Goal: Task Accomplishment & Management: Understand process/instructions

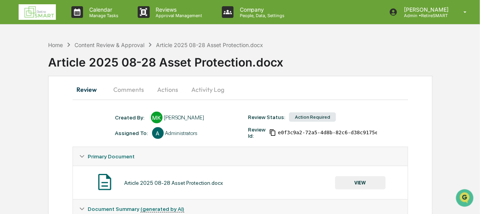
click at [56, 56] on div "Article 2025 08-28 Asset Protection.docx" at bounding box center [264, 59] width 432 height 20
click at [57, 43] on div "Home" at bounding box center [55, 45] width 15 height 7
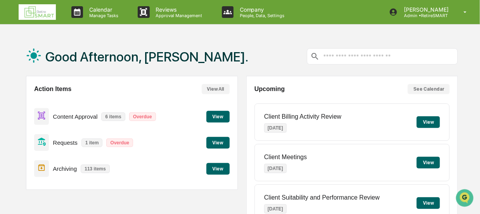
click at [218, 118] on button "View" at bounding box center [218, 117] width 23 height 12
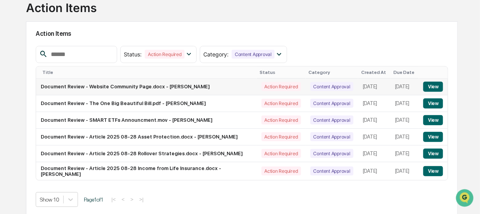
scroll to position [69, 0]
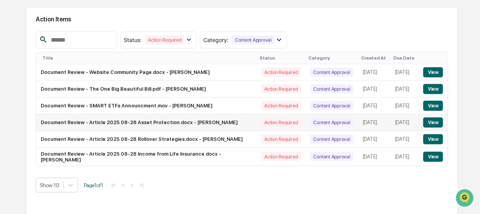
click at [436, 121] on button "View" at bounding box center [434, 122] width 20 height 10
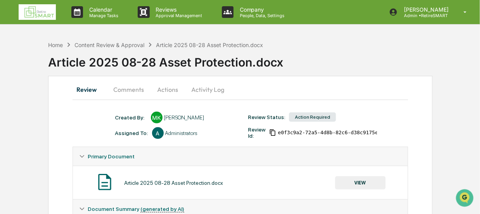
click at [125, 89] on button "Comments" at bounding box center [129, 89] width 43 height 19
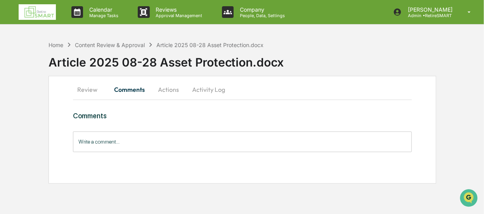
click at [88, 87] on button "Review" at bounding box center [90, 89] width 35 height 19
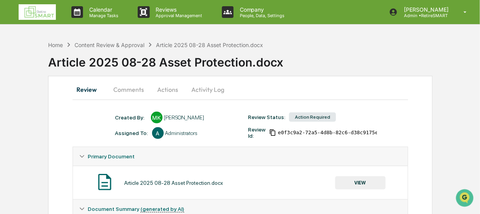
click at [171, 88] on button "Actions" at bounding box center [168, 89] width 35 height 19
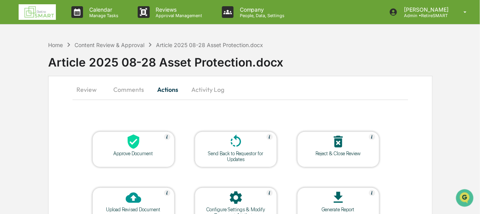
click at [132, 87] on button "Comments" at bounding box center [129, 89] width 43 height 19
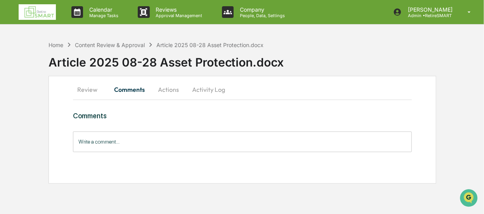
click at [87, 87] on button "Review" at bounding box center [90, 89] width 35 height 19
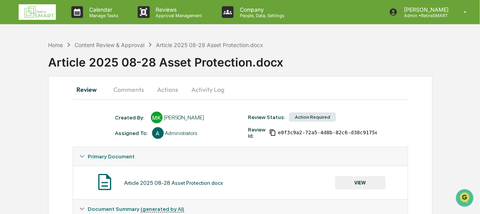
click at [131, 90] on button "Comments" at bounding box center [129, 89] width 43 height 19
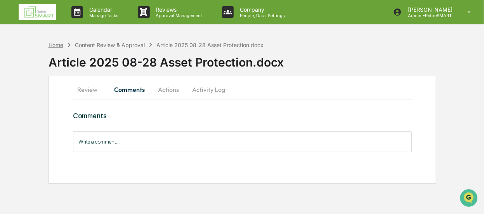
click at [54, 43] on div "Home" at bounding box center [56, 45] width 15 height 7
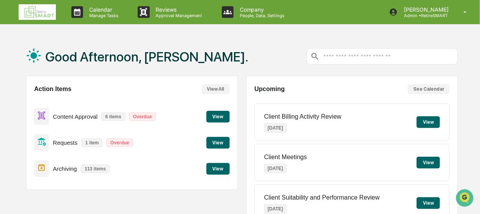
click at [216, 115] on button "View" at bounding box center [218, 117] width 23 height 12
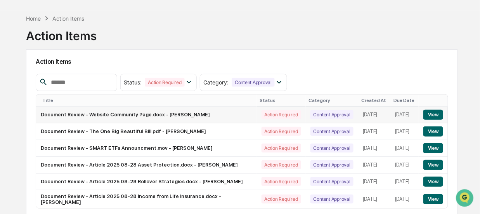
scroll to position [69, 0]
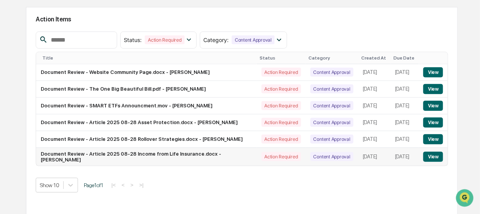
click at [433, 160] on button "View" at bounding box center [434, 156] width 20 height 10
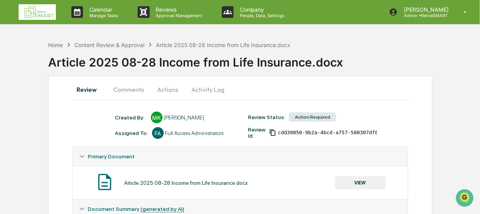
click at [126, 86] on button "Comments" at bounding box center [129, 89] width 43 height 19
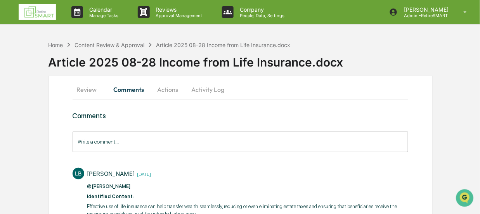
click at [84, 89] on button "Review" at bounding box center [90, 89] width 35 height 19
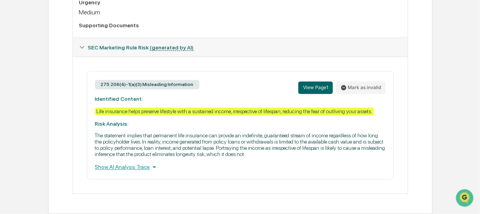
scroll to position [315, 0]
click at [137, 167] on div "Show AI Analysis Trace" at bounding box center [240, 167] width 291 height 9
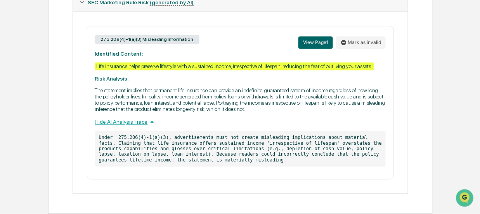
scroll to position [360, 0]
click at [312, 39] on button "View Page 1" at bounding box center [316, 42] width 35 height 12
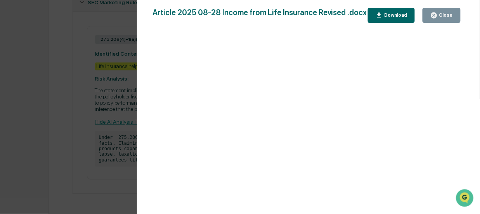
click at [437, 16] on icon "button" at bounding box center [434, 15] width 6 height 6
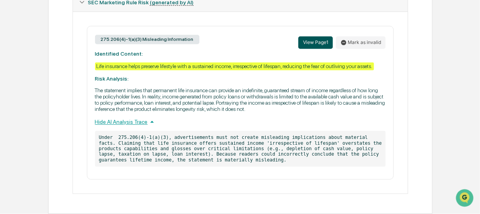
click at [323, 40] on button "View Page 1" at bounding box center [316, 42] width 35 height 12
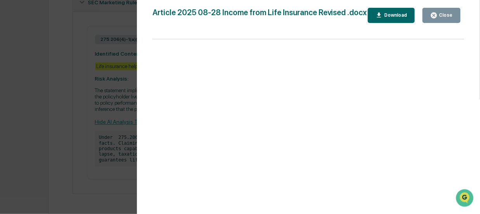
click at [399, 14] on div "Download" at bounding box center [395, 14] width 24 height 5
click at [444, 15] on div "Close" at bounding box center [445, 14] width 15 height 5
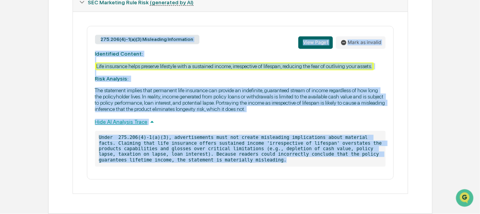
drag, startPoint x: 201, startPoint y: 160, endPoint x: 91, endPoint y: 47, distance: 158.4
click at [91, 47] on div "275.206(4)-1(a)(3) Misleading Information View Page 1 Mark as invalid Identifie…" at bounding box center [240, 102] width 307 height 153
copy div "275.206(4)-1(a)(3) Misleading Information View Page 1 Mark as invalid Identifie…"
